Goal: Use online tool/utility: Utilize a website feature to perform a specific function

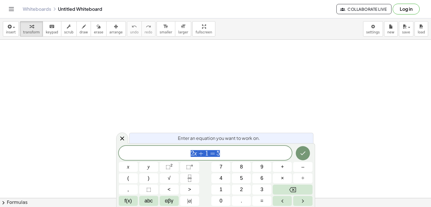
click at [257, 148] on div "****** 2 x + 1 = 5" at bounding box center [205, 153] width 173 height 14
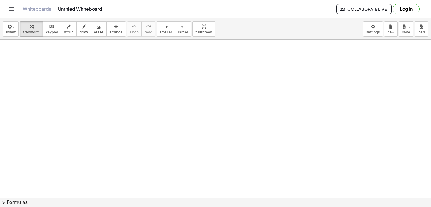
scroll to position [36, 0]
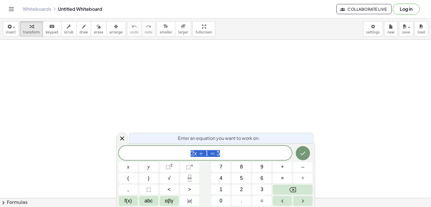
click at [301, 156] on icon "Done" at bounding box center [302, 153] width 7 height 7
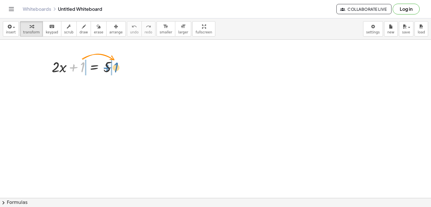
drag, startPoint x: 81, startPoint y: 70, endPoint x: 114, endPoint y: 70, distance: 33.5
click at [114, 70] on div at bounding box center [86, 66] width 75 height 19
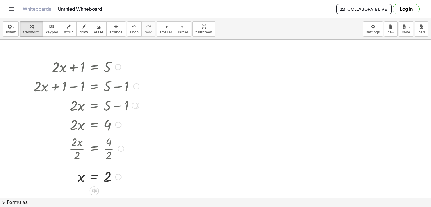
scroll to position [16, 0]
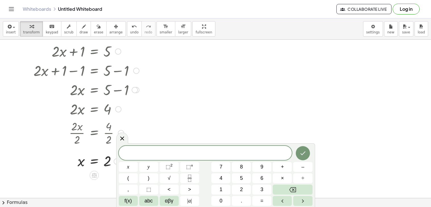
click at [305, 158] on button "Done" at bounding box center [302, 153] width 14 height 14
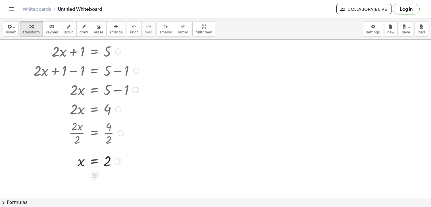
scroll to position [18, 0]
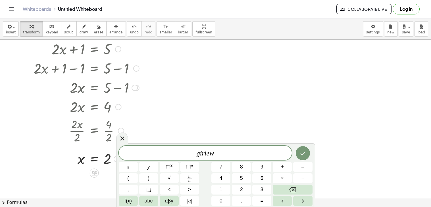
click at [305, 156] on icon "Done" at bounding box center [302, 153] width 7 height 7
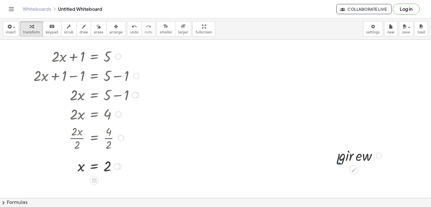
scroll to position [10, 0]
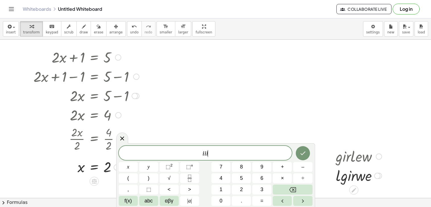
click at [303, 150] on icon "Done" at bounding box center [302, 153] width 7 height 7
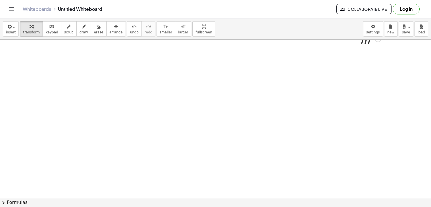
scroll to position [178, 0]
click at [12, 30] on button "insert" at bounding box center [11, 28] width 16 height 15
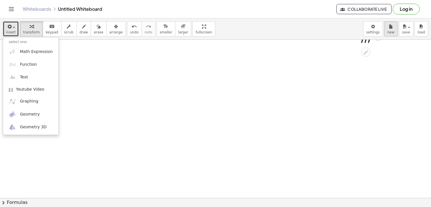
click at [388, 35] on button "new" at bounding box center [391, 28] width 14 height 15
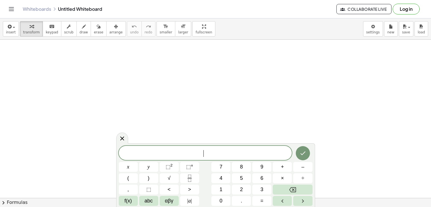
scroll to position [1, 0]
click at [281, 170] on span "+" at bounding box center [282, 167] width 3 height 8
click at [297, 154] on button "Done" at bounding box center [302, 153] width 14 height 14
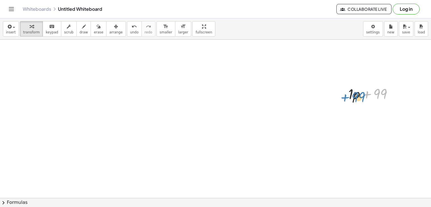
drag, startPoint x: 379, startPoint y: 96, endPoint x: 357, endPoint y: 99, distance: 22.1
click at [357, 99] on div at bounding box center [372, 93] width 54 height 19
drag, startPoint x: 357, startPoint y: 99, endPoint x: 388, endPoint y: 117, distance: 35.9
click at [387, 33] on button "new" at bounding box center [391, 28] width 14 height 15
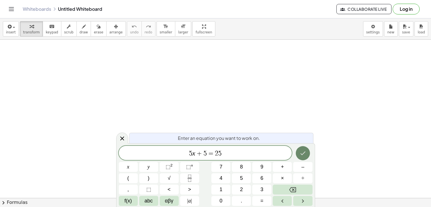
click at [306, 148] on button "Done" at bounding box center [302, 153] width 14 height 14
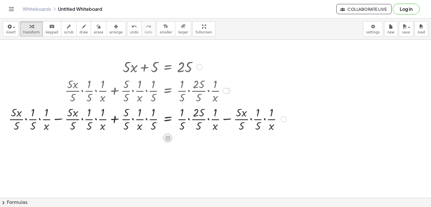
click at [171, 138] on div at bounding box center [167, 138] width 9 height 9
click at [165, 138] on div "×" at bounding box center [167, 138] width 9 height 9
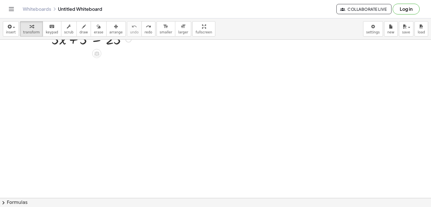
scroll to position [30, 0]
click at [53, 28] on button "keyboard keypad" at bounding box center [52, 28] width 19 height 15
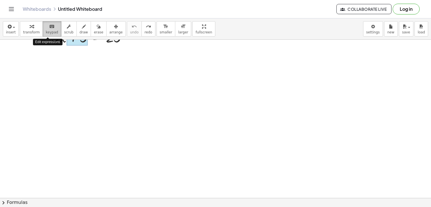
click at [51, 24] on div "keyboard" at bounding box center [52, 26] width 12 height 7
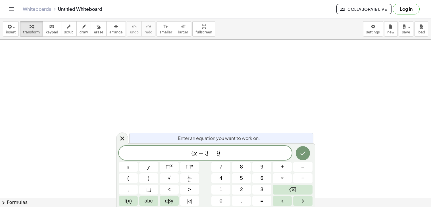
click at [297, 155] on button "Done" at bounding box center [302, 153] width 14 height 14
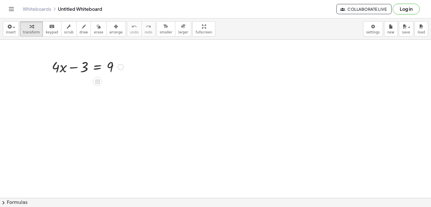
click at [63, 70] on div at bounding box center [87, 66] width 77 height 19
drag, startPoint x: 81, startPoint y: 71, endPoint x: 138, endPoint y: 70, distance: 57.1
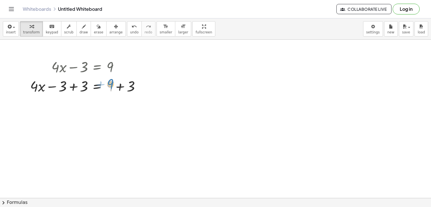
click at [111, 86] on div at bounding box center [87, 85] width 120 height 19
drag, startPoint x: 111, startPoint y: 89, endPoint x: 140, endPoint y: 110, distance: 36.5
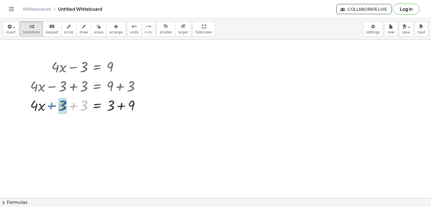
drag, startPoint x: 84, startPoint y: 102, endPoint x: 62, endPoint y: 102, distance: 22.4
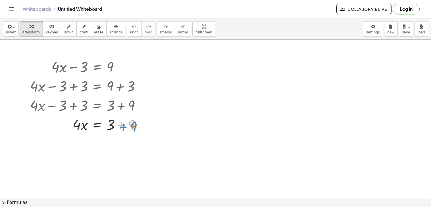
click at [135, 128] on div at bounding box center [87, 124] width 120 height 19
drag, startPoint x: 132, startPoint y: 125, endPoint x: 113, endPoint y: 125, distance: 19.0
drag, startPoint x: 77, startPoint y: 144, endPoint x: 113, endPoint y: 158, distance: 38.6
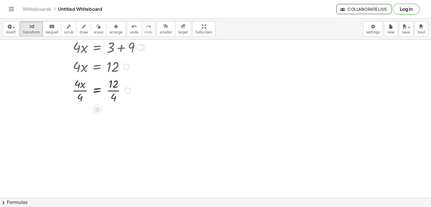
scroll to position [82, 0]
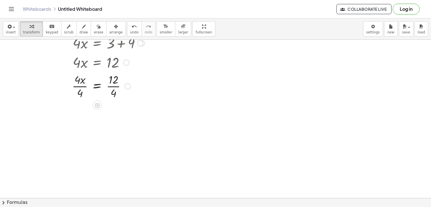
click at [109, 88] on div at bounding box center [87, 86] width 120 height 28
click at [78, 120] on div at bounding box center [87, 114] width 120 height 28
click at [116, 146] on div at bounding box center [215, 135] width 431 height 354
